Goal: Information Seeking & Learning: Learn about a topic

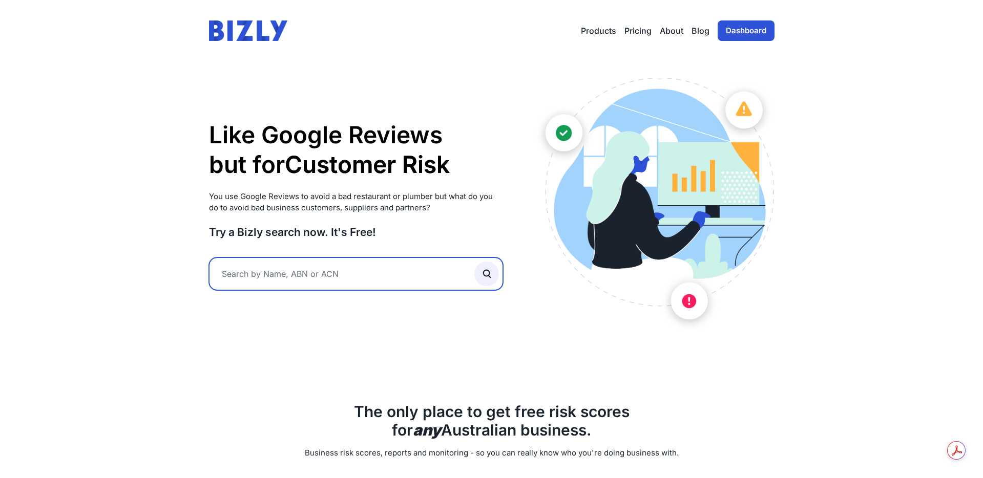
click at [266, 280] on input "text" at bounding box center [356, 274] width 294 height 33
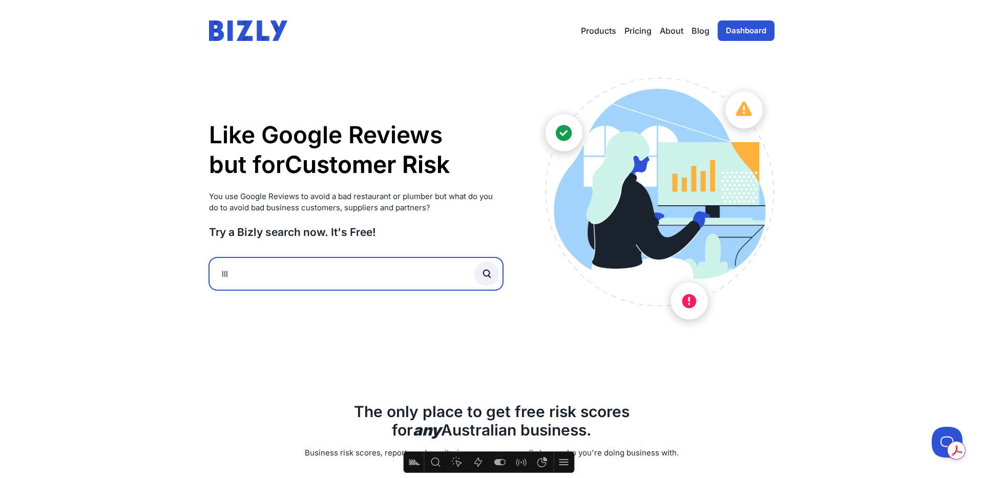
type input "lll"
click at [474, 262] on button "submit" at bounding box center [486, 274] width 25 height 25
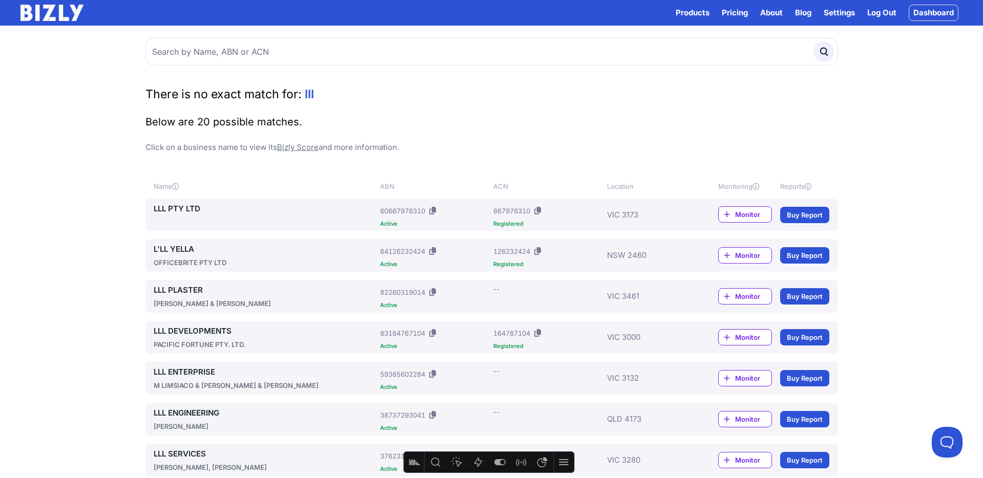
click at [194, 210] on link "LLL PTY LTD" at bounding box center [265, 209] width 223 height 12
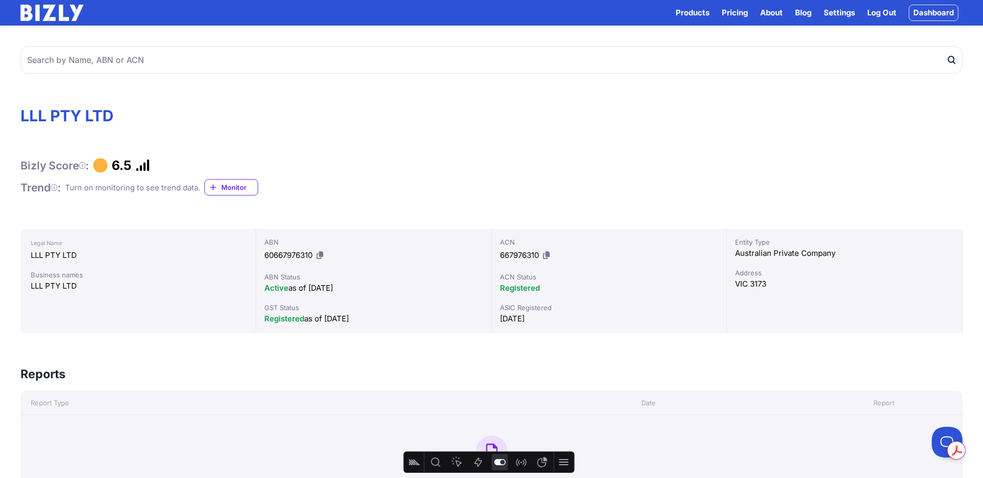
click at [505, 465] on icon "Feature flags" at bounding box center [499, 462] width 12 height 12
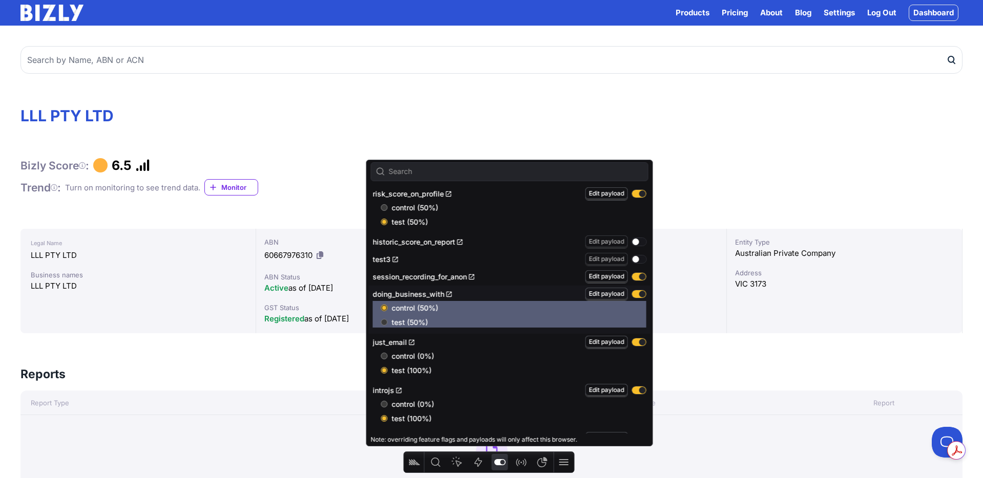
drag, startPoint x: 386, startPoint y: 208, endPoint x: 384, endPoint y: 222, distance: 14.5
click at [384, 222] on div "control (50%) test (50%)" at bounding box center [509, 214] width 273 height 27
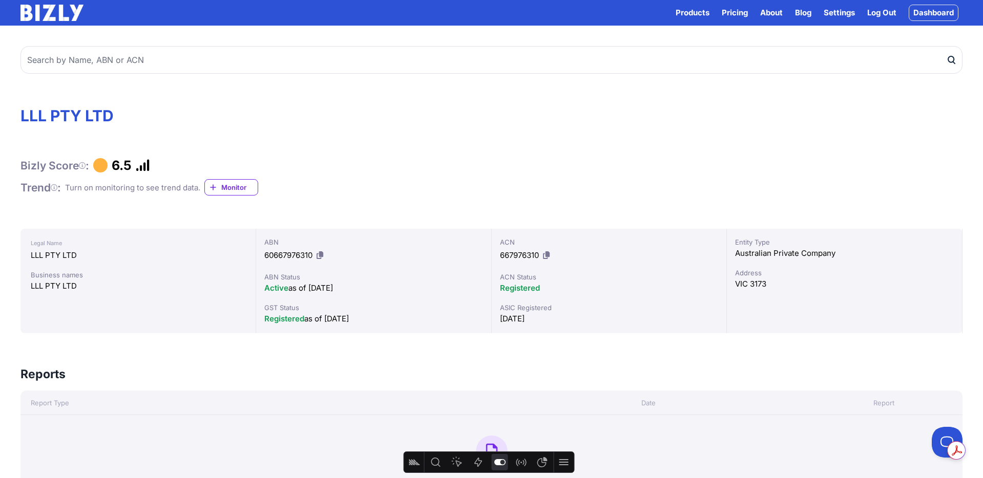
click at [781, 167] on div "Bizly Score : 6.5" at bounding box center [491, 165] width 942 height 15
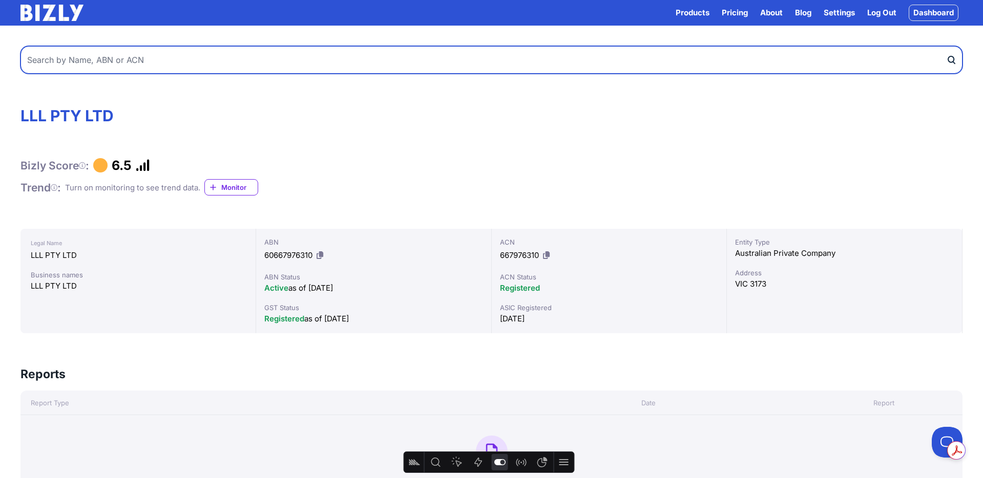
click at [129, 56] on input "text" at bounding box center [491, 60] width 942 height 28
type input "25fifteen"
click at [946, 46] on button "submit" at bounding box center [954, 60] width 16 height 28
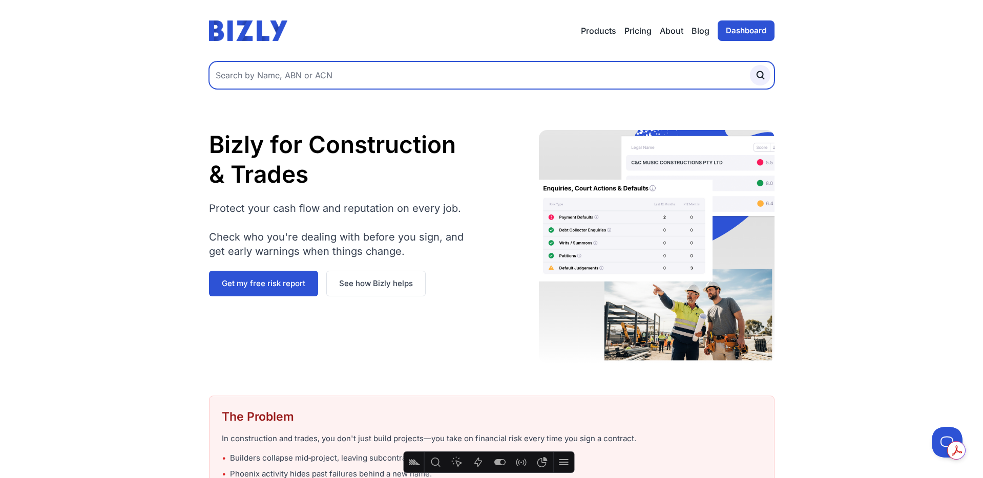
click at [336, 63] on input "text" at bounding box center [491, 75] width 565 height 28
type input "clink"
click at [750, 65] on button "submit" at bounding box center [760, 75] width 20 height 20
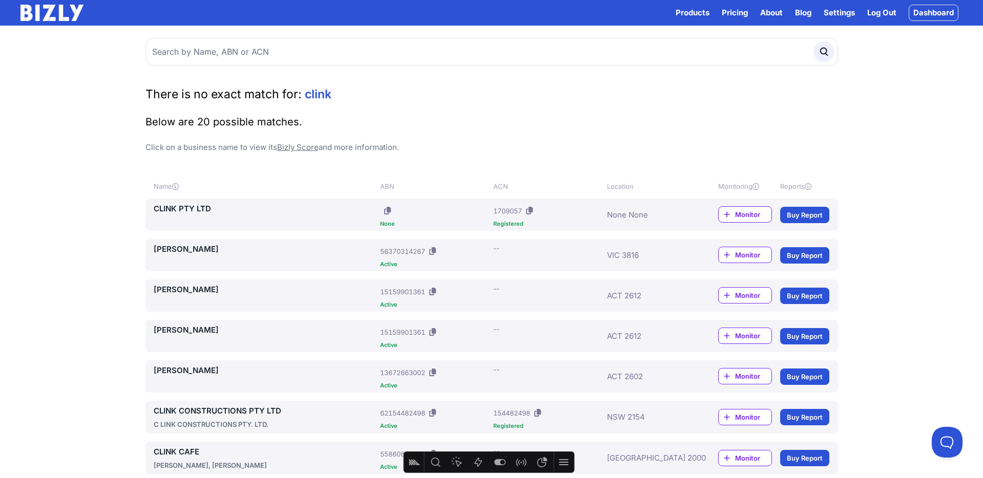
click at [434, 252] on icon at bounding box center [432, 251] width 7 height 8
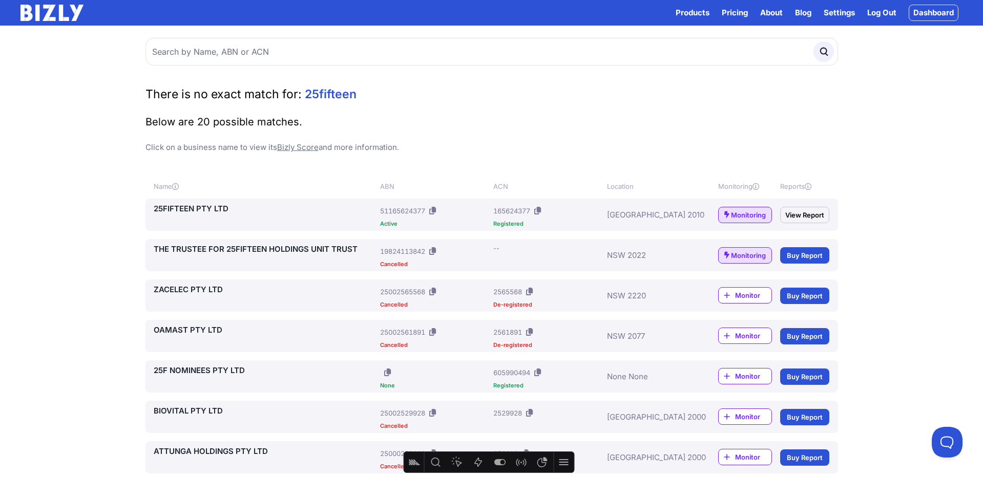
scroll to position [4, 0]
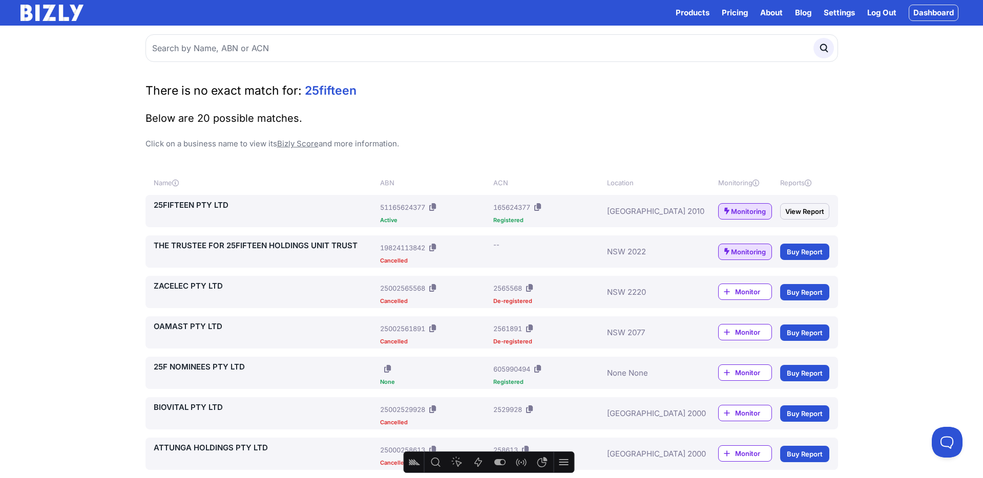
click at [434, 206] on icon at bounding box center [432, 207] width 7 height 8
click at [46, 16] on img at bounding box center [51, 13] width 63 height 16
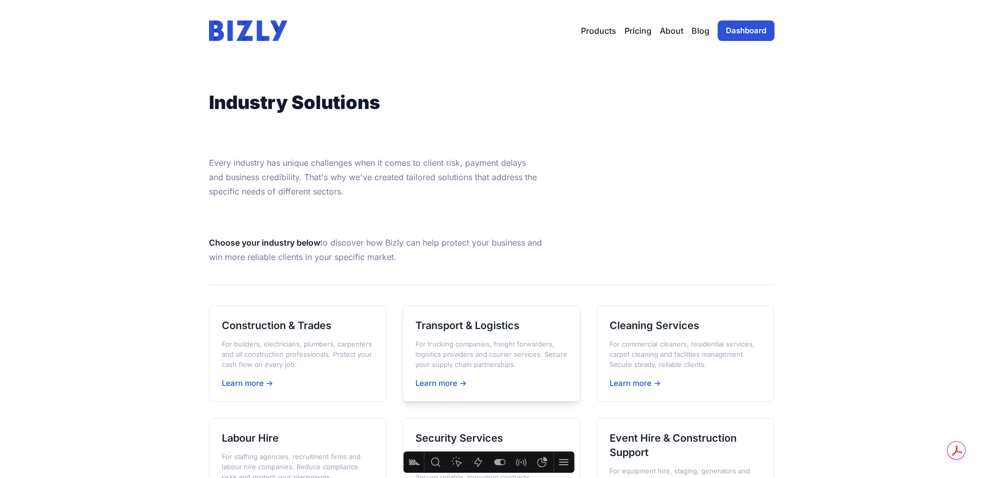
scroll to position [101, 0]
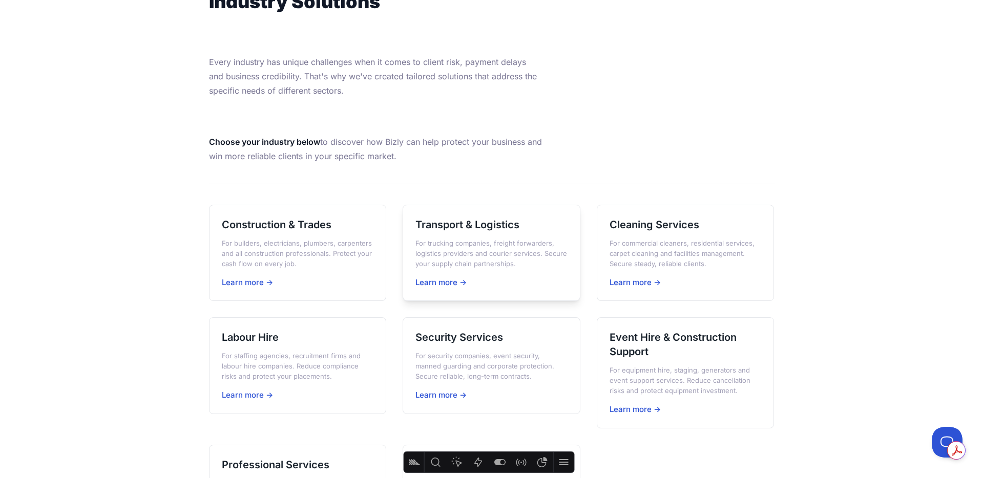
click at [511, 244] on p "For trucking companies, freight forwarders, logistics providers and courier ser…" at bounding box center [491, 253] width 152 height 31
click at [686, 236] on div "Cleaning Services For commercial cleaners, residential services, carpet cleanin…" at bounding box center [686, 253] width 178 height 97
click at [306, 356] on p "For staffing agencies, recruitment firms and labour hire companies. Reduce comp…" at bounding box center [298, 366] width 152 height 31
click at [486, 348] on div "Security Services For security companies, event security, manned guarding and c…" at bounding box center [491, 365] width 178 height 97
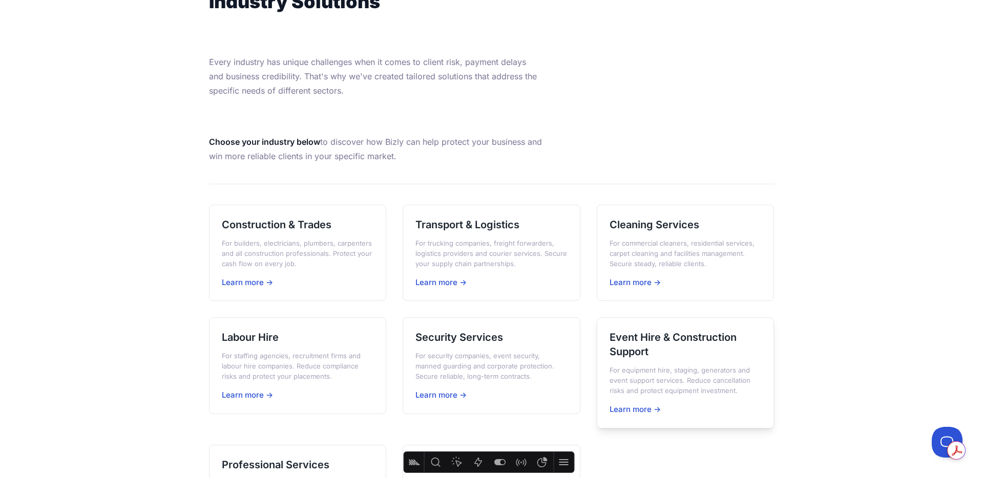
click at [650, 343] on h3 "Event Hire & Construction Support" at bounding box center [685, 344] width 152 height 29
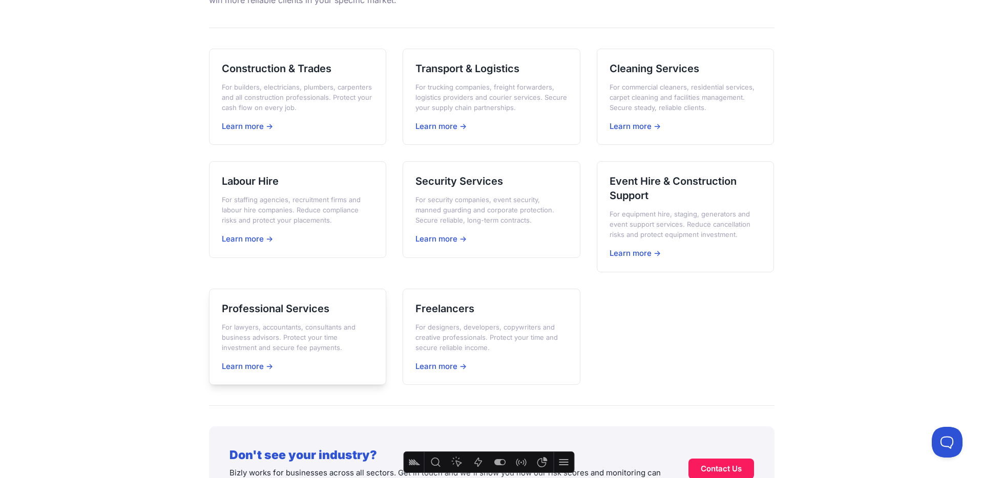
scroll to position [264, 0]
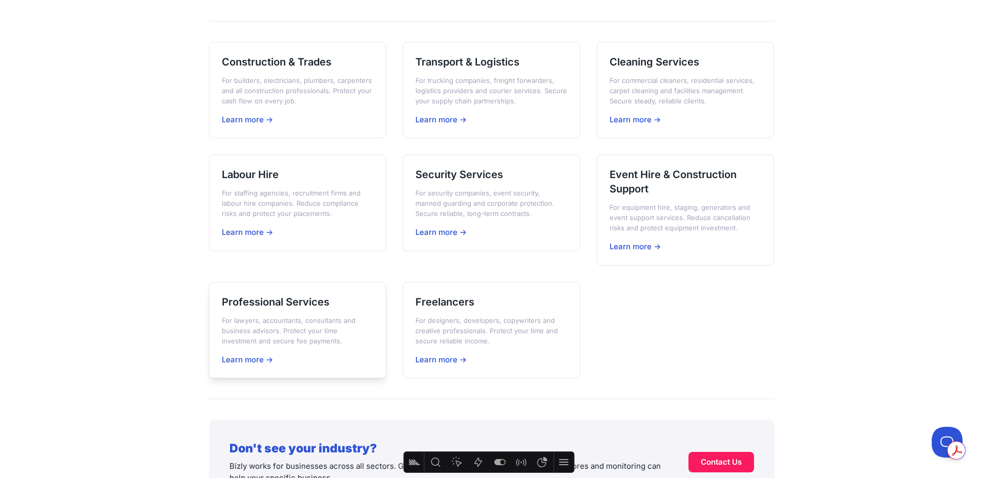
click at [287, 310] on div "Professional Services For lawyers, accountants, consultants and business adviso…" at bounding box center [298, 330] width 178 height 97
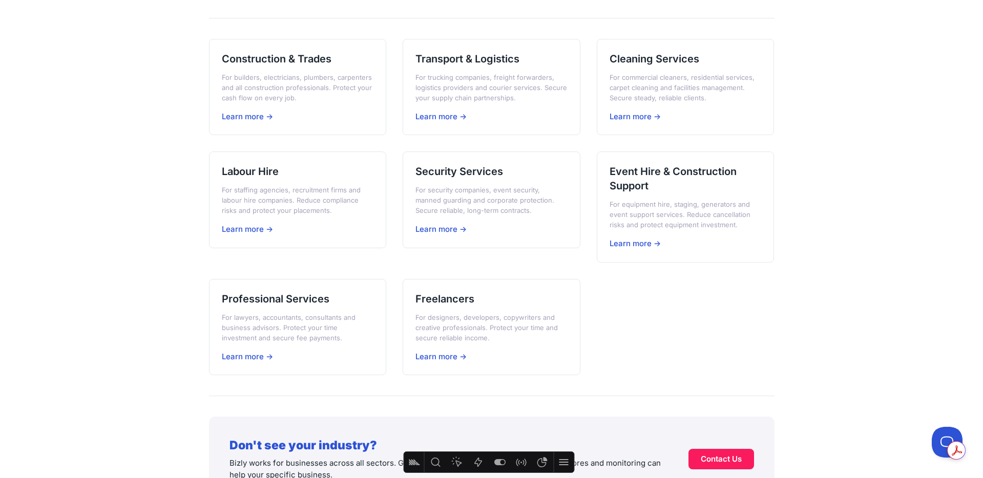
scroll to position [270, 0]
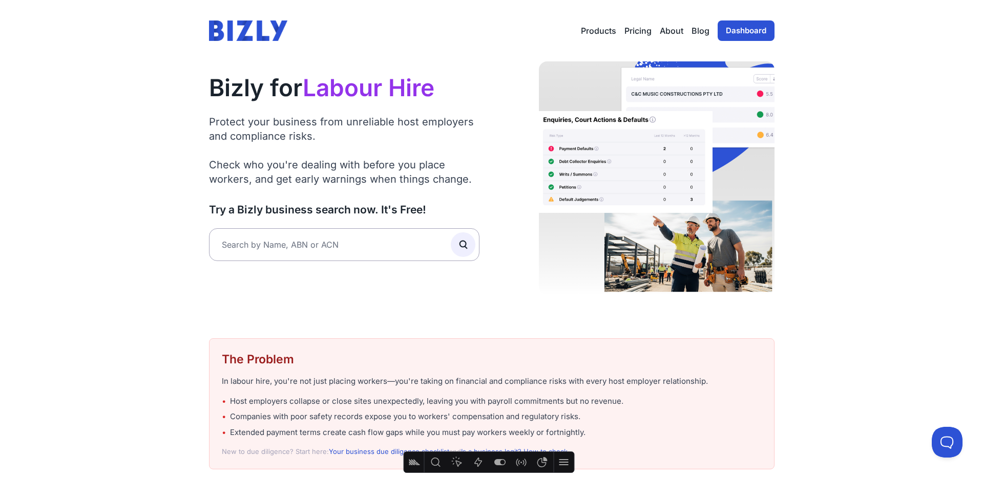
scroll to position [6, 0]
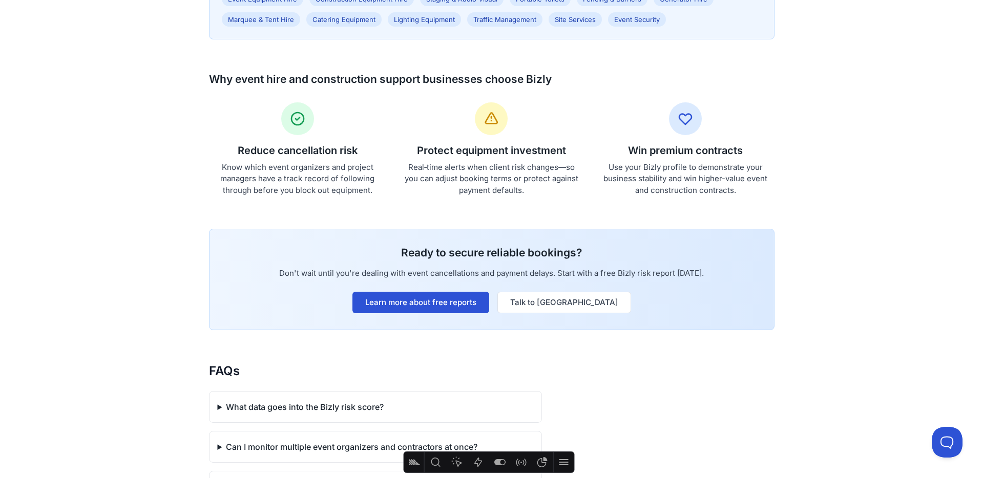
scroll to position [864, 0]
